Goal: Task Accomplishment & Management: Manage account settings

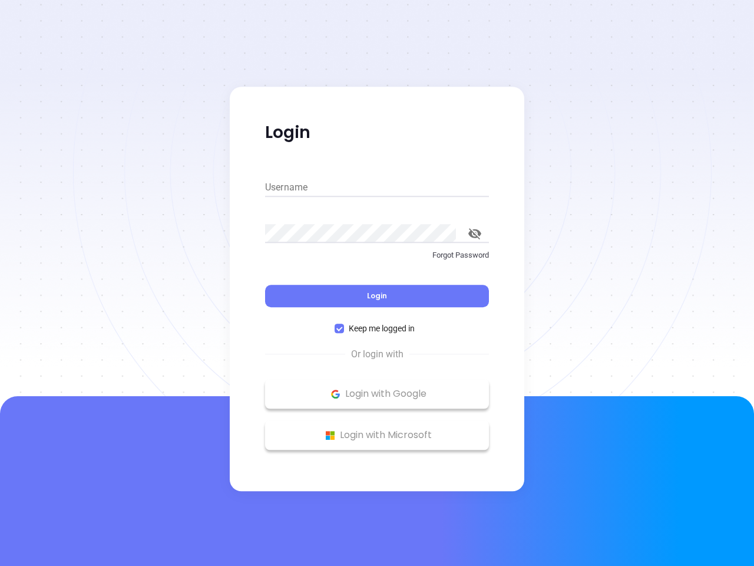
click at [377, 283] on div "Login" at bounding box center [377, 289] width 224 height 37
click at [377, 187] on input "Username" at bounding box center [377, 187] width 224 height 19
click at [475, 233] on icon "toggle password visibility" at bounding box center [475, 233] width 13 height 11
click at [377, 296] on span "Login" at bounding box center [377, 296] width 20 height 10
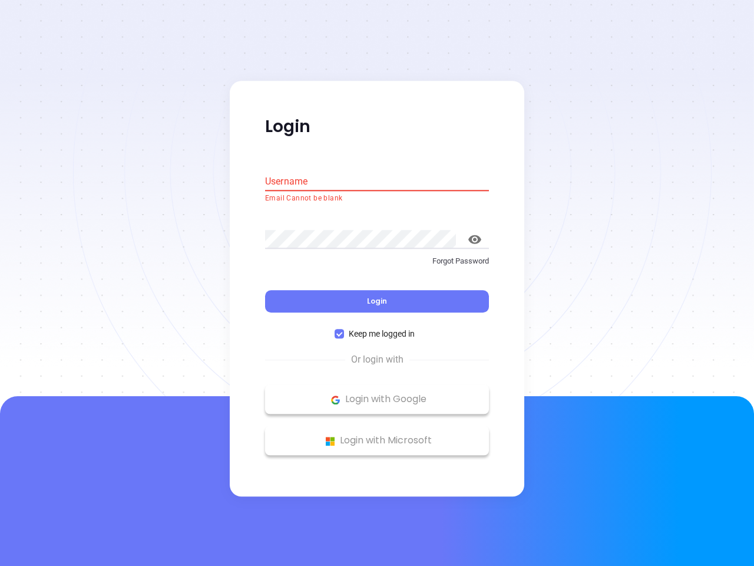
click at [377, 328] on span "Keep me logged in" at bounding box center [381, 334] width 75 height 13
click at [344, 329] on input "Keep me logged in" at bounding box center [339, 333] width 9 height 9
checkbox input "false"
click at [377, 394] on p "Login with Google" at bounding box center [377, 400] width 212 height 18
click at [377, 435] on p "Login with Microsoft" at bounding box center [377, 441] width 212 height 18
